Goal: Task Accomplishment & Management: Use online tool/utility

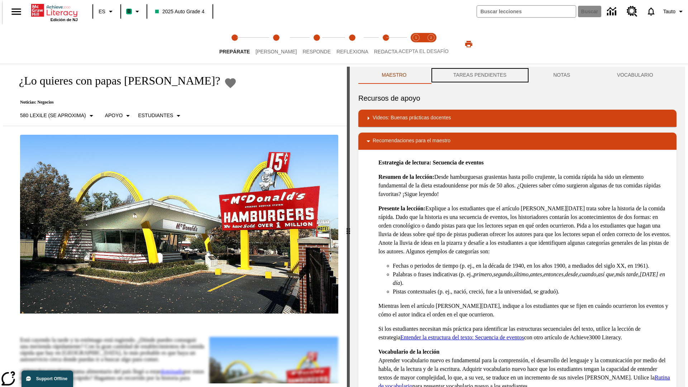
click at [479, 75] on button "TAREAS PENDIENTES" at bounding box center [480, 75] width 100 height 17
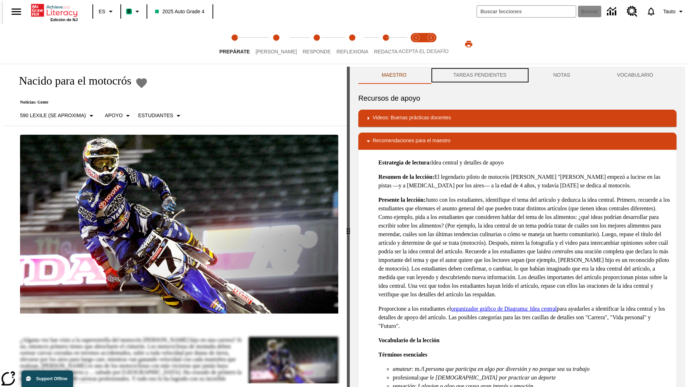
click at [479, 75] on button "TAREAS PENDIENTES" at bounding box center [480, 75] width 100 height 17
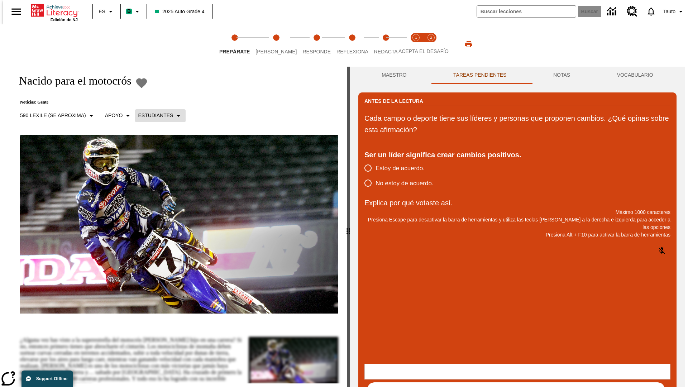
click at [156, 115] on p "Estudiantes" at bounding box center [155, 116] width 35 height 8
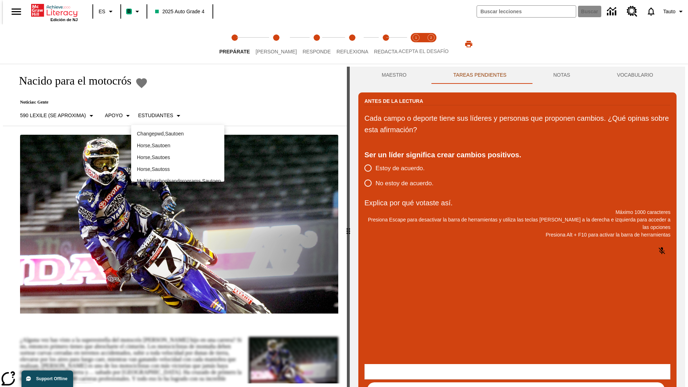
click at [178, 157] on p "Horse , Sautoes" at bounding box center [178, 158] width 82 height 8
